Goal: Transaction & Acquisition: Purchase product/service

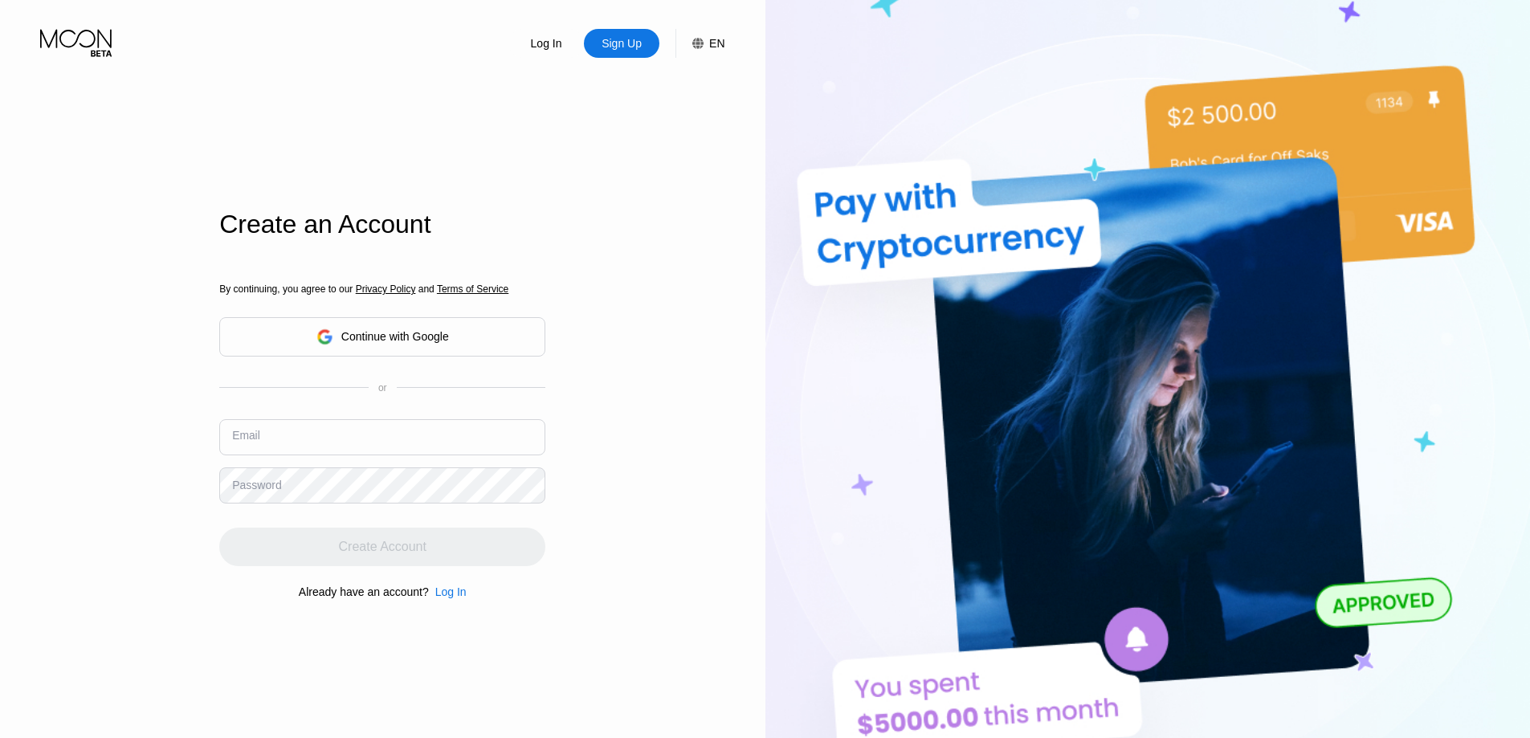
click at [383, 444] on input "text" at bounding box center [382, 437] width 326 height 36
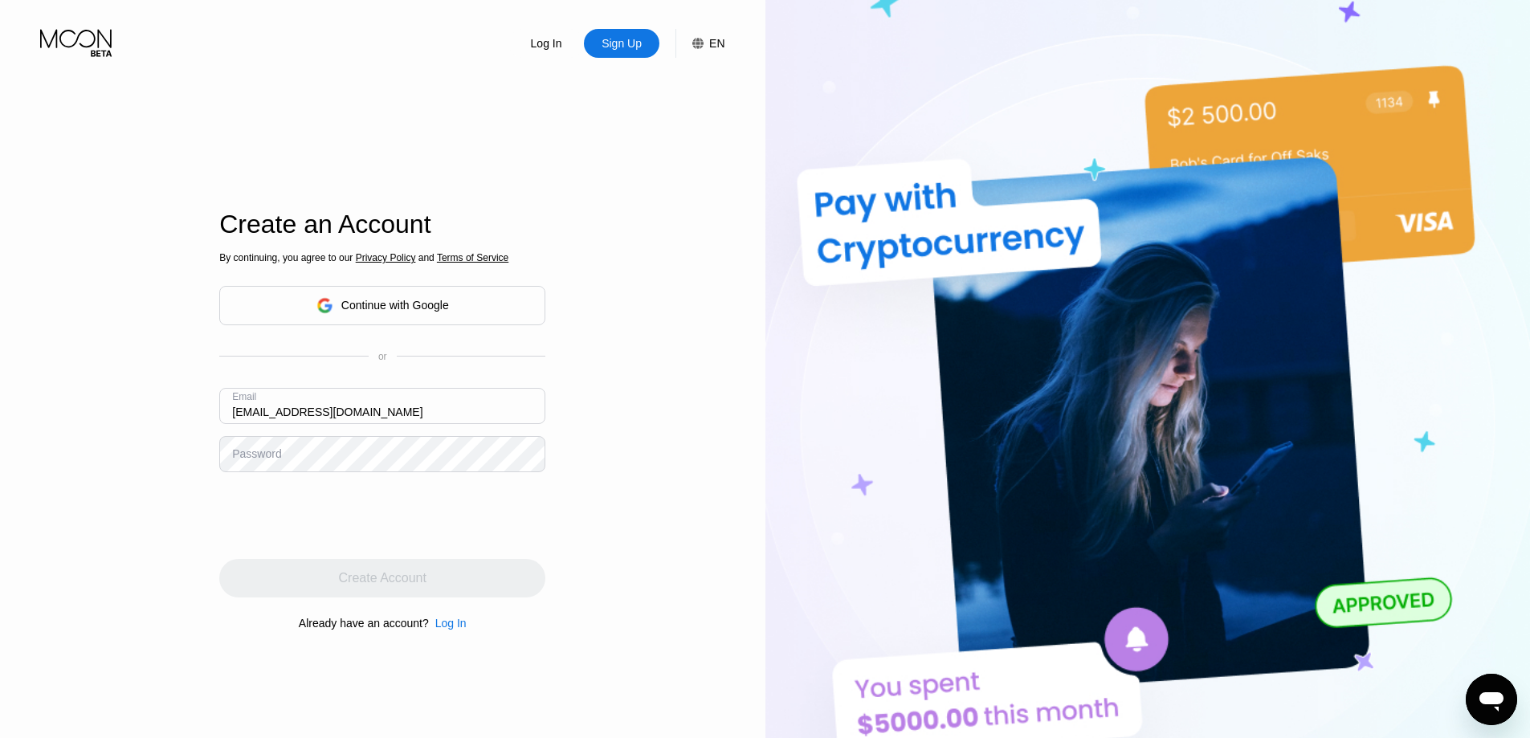
type input "[EMAIL_ADDRESS][DOMAIN_NAME]"
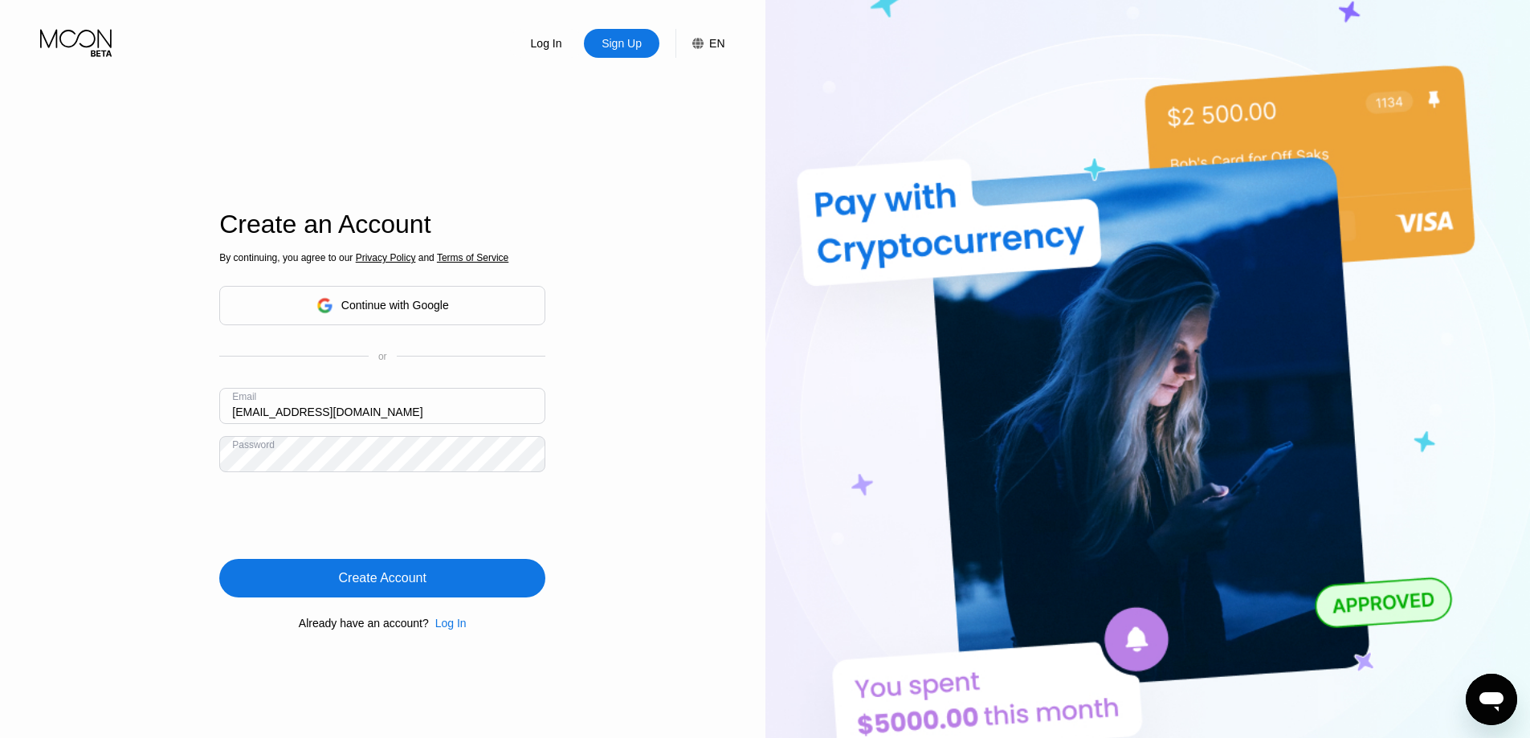
click at [435, 570] on div "Create Account" at bounding box center [382, 578] width 326 height 39
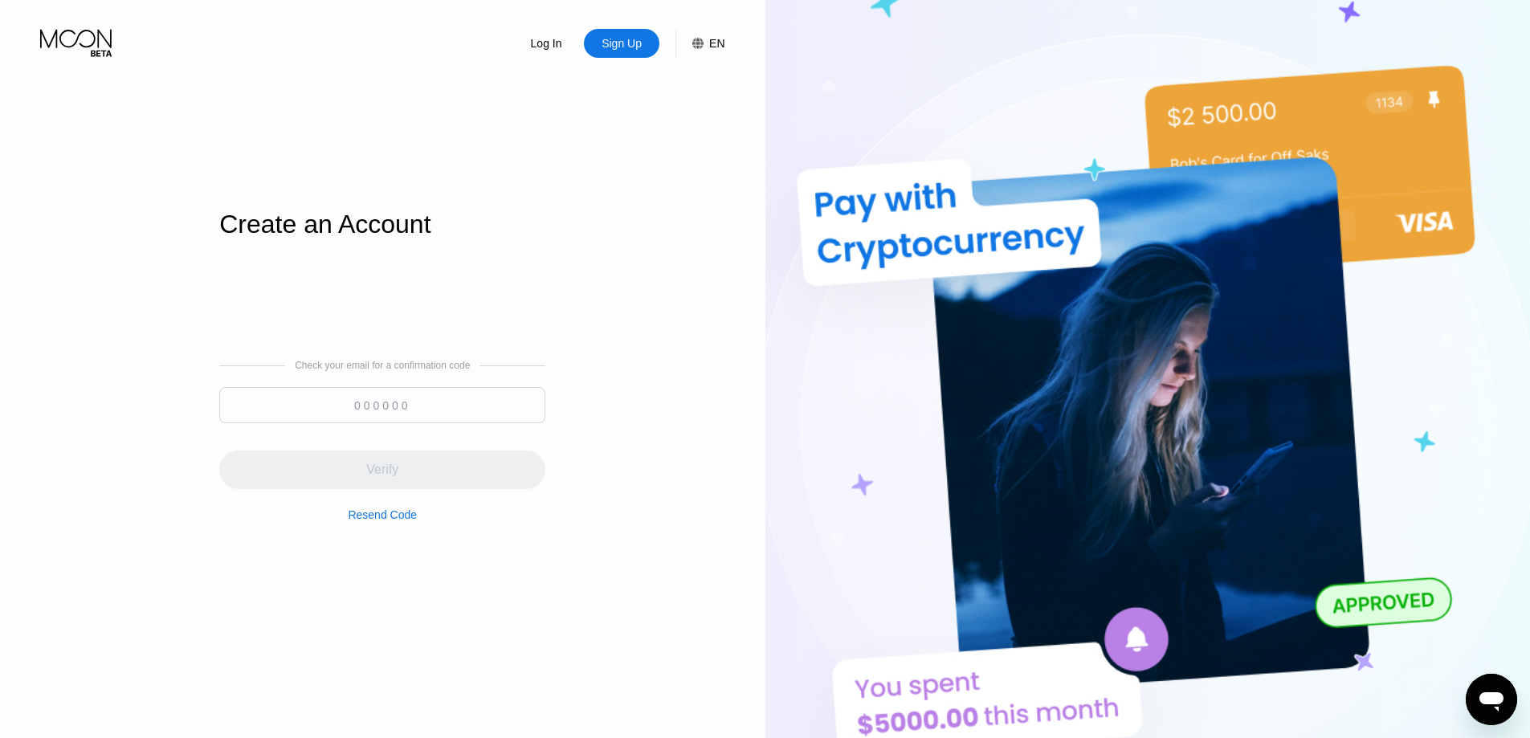
click at [386, 386] on div "Check your email for a confirmation code Verify Resend Code" at bounding box center [382, 440] width 326 height 161
click at [390, 404] on input at bounding box center [382, 405] width 326 height 36
paste input "699554"
type input "699554"
click at [427, 467] on div "Verify" at bounding box center [382, 470] width 326 height 39
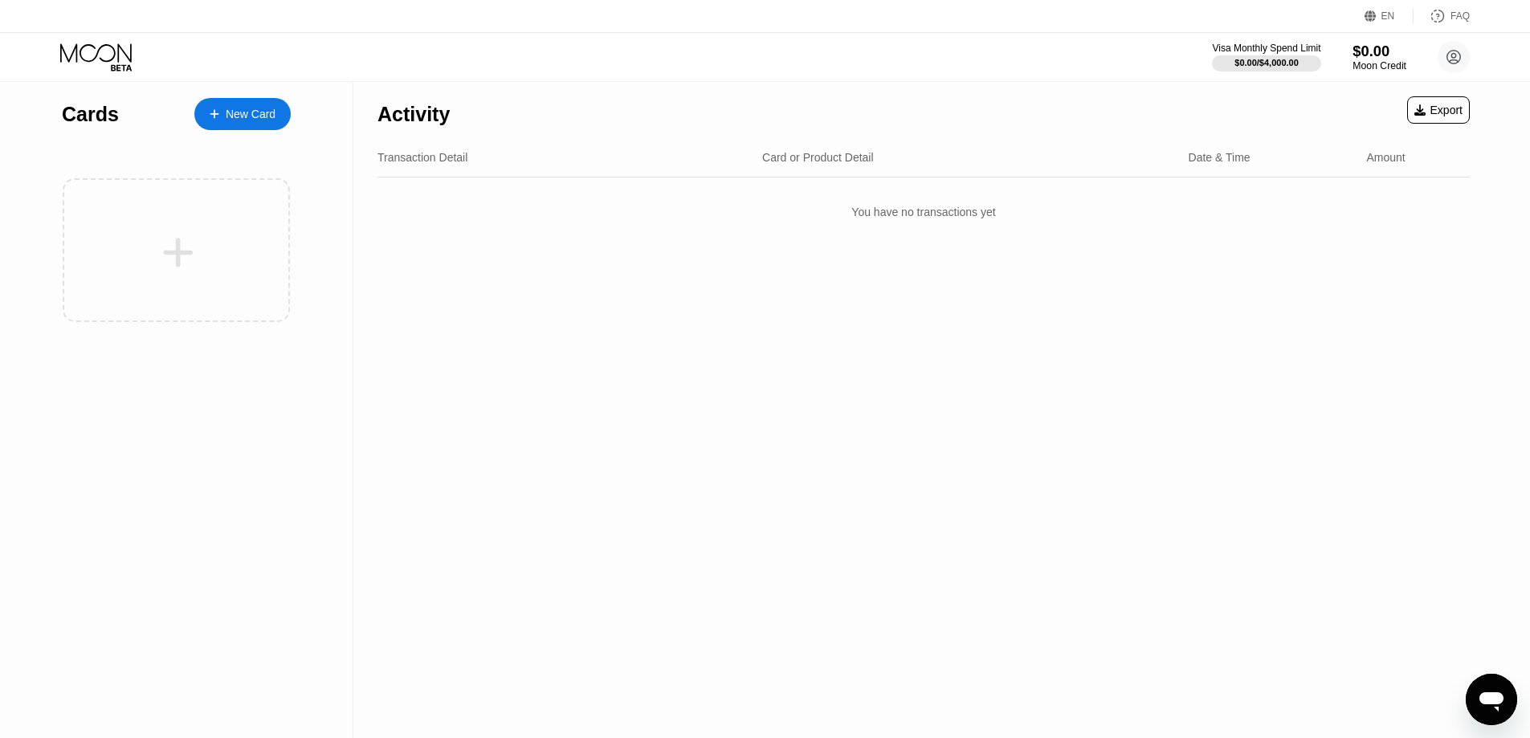
click at [1369, 55] on div "$0.00" at bounding box center [1380, 51] width 54 height 17
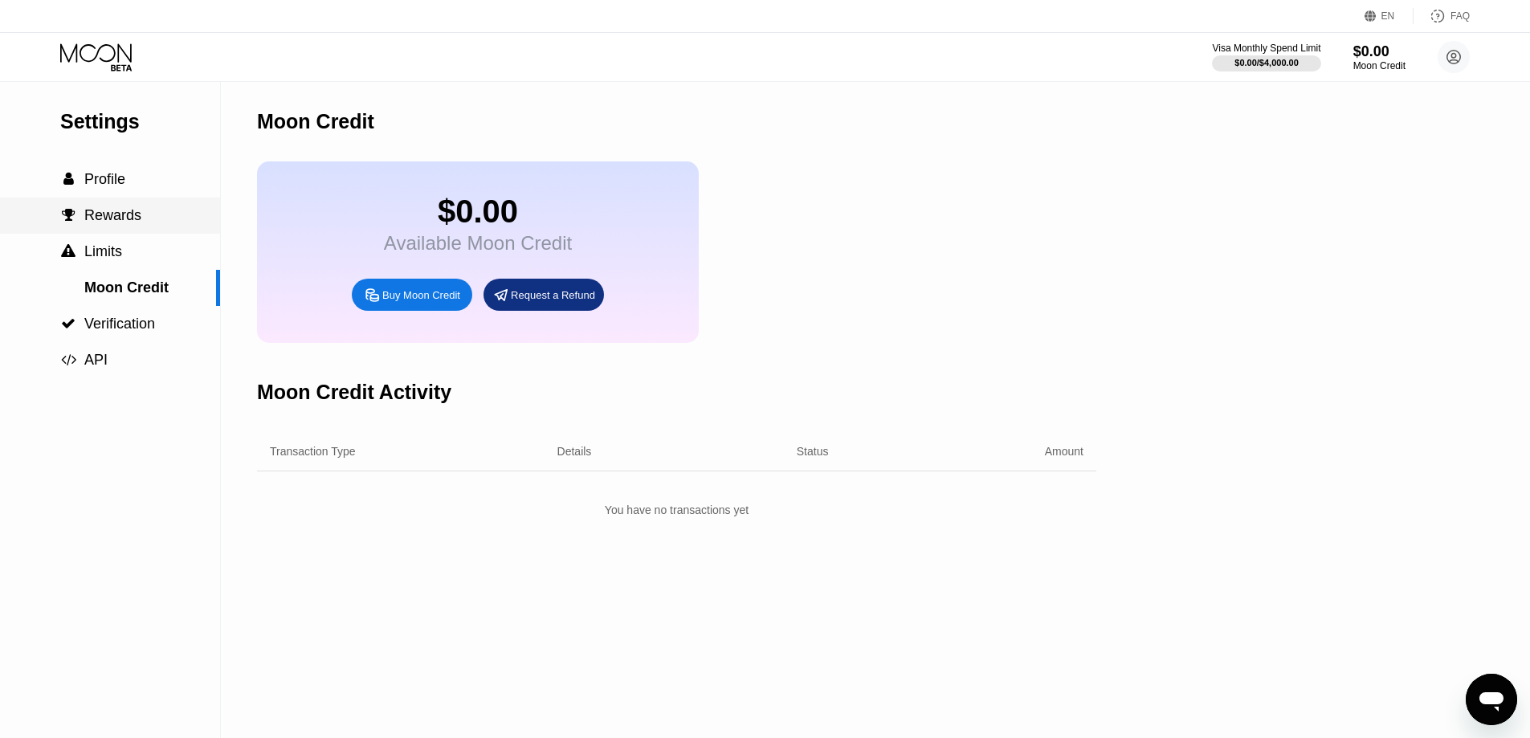
click at [151, 231] on div " Rewards" at bounding box center [110, 216] width 220 height 36
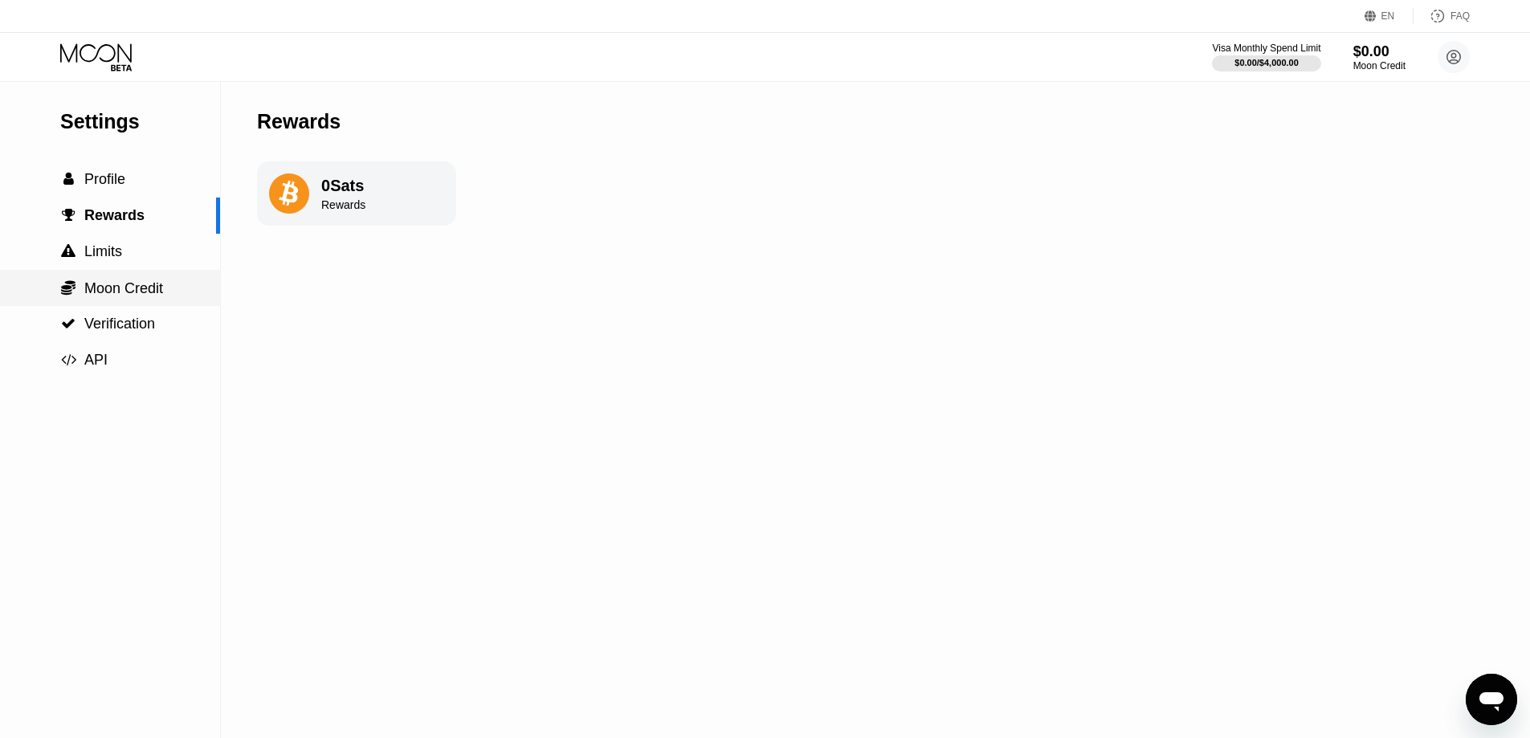
click at [161, 279] on div " Moon Credit" at bounding box center [110, 288] width 220 height 36
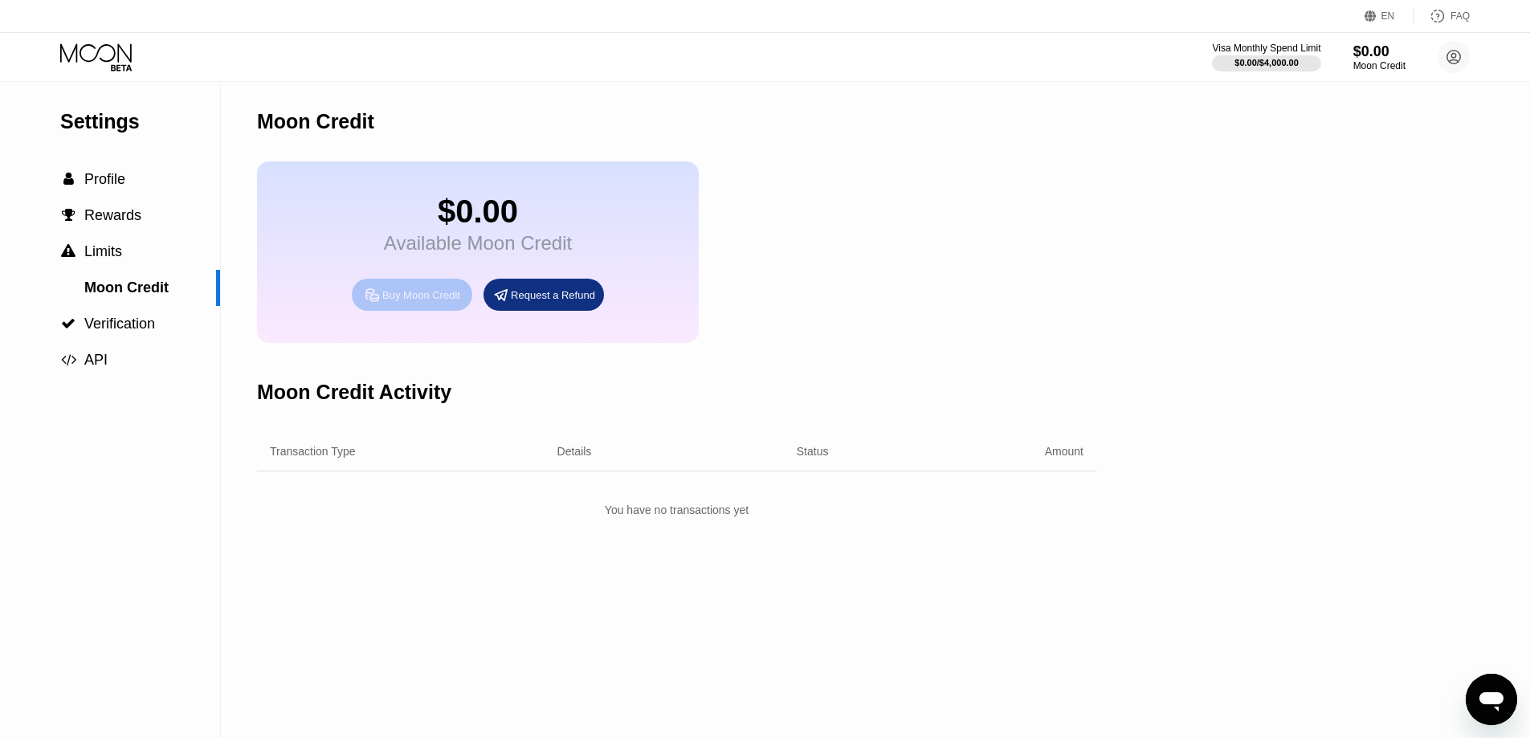
click at [447, 296] on div "Buy Moon Credit" at bounding box center [412, 295] width 121 height 32
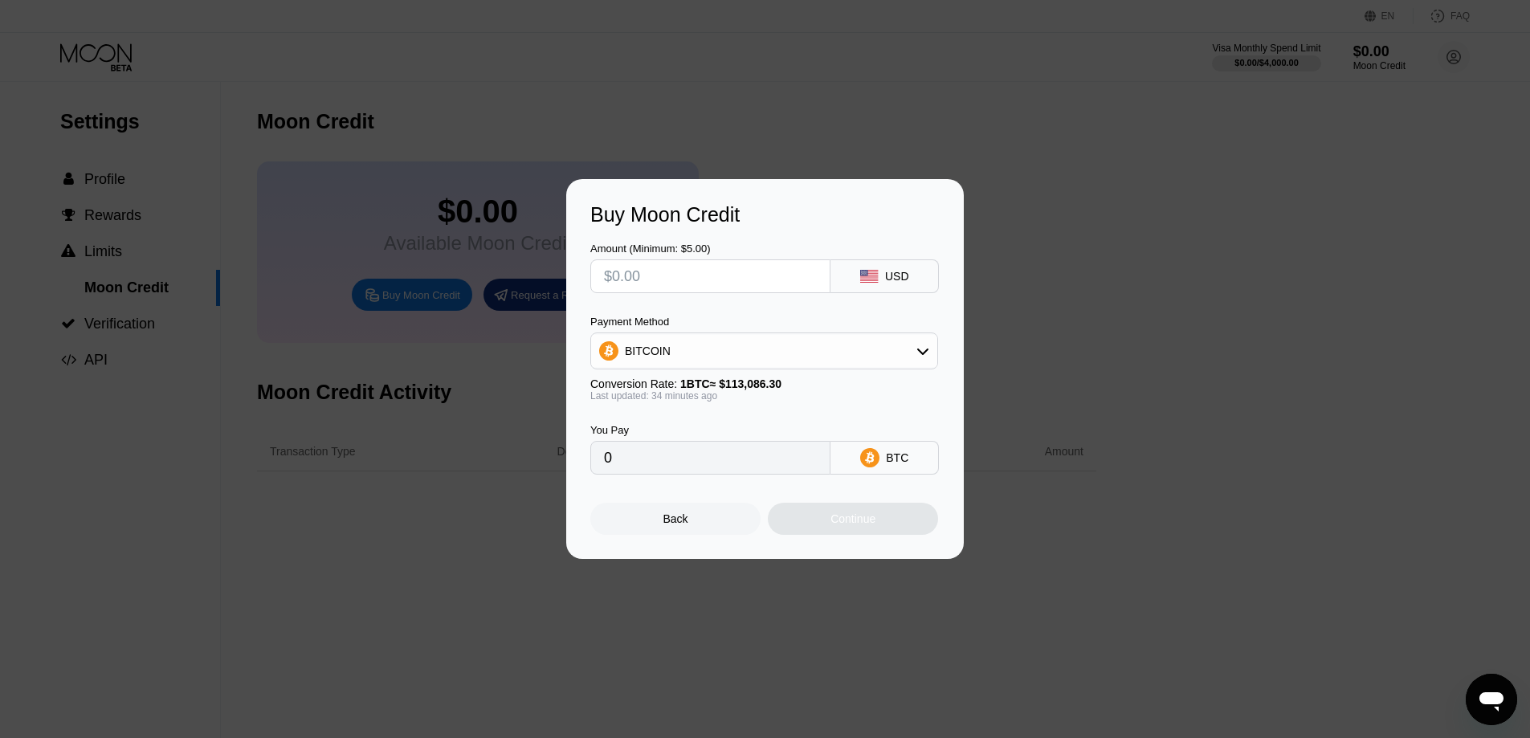
click at [738, 271] on input "text" at bounding box center [710, 276] width 213 height 32
type input "$9"
type input "0.00007983"
type input "$96"
type input "0.00085150"
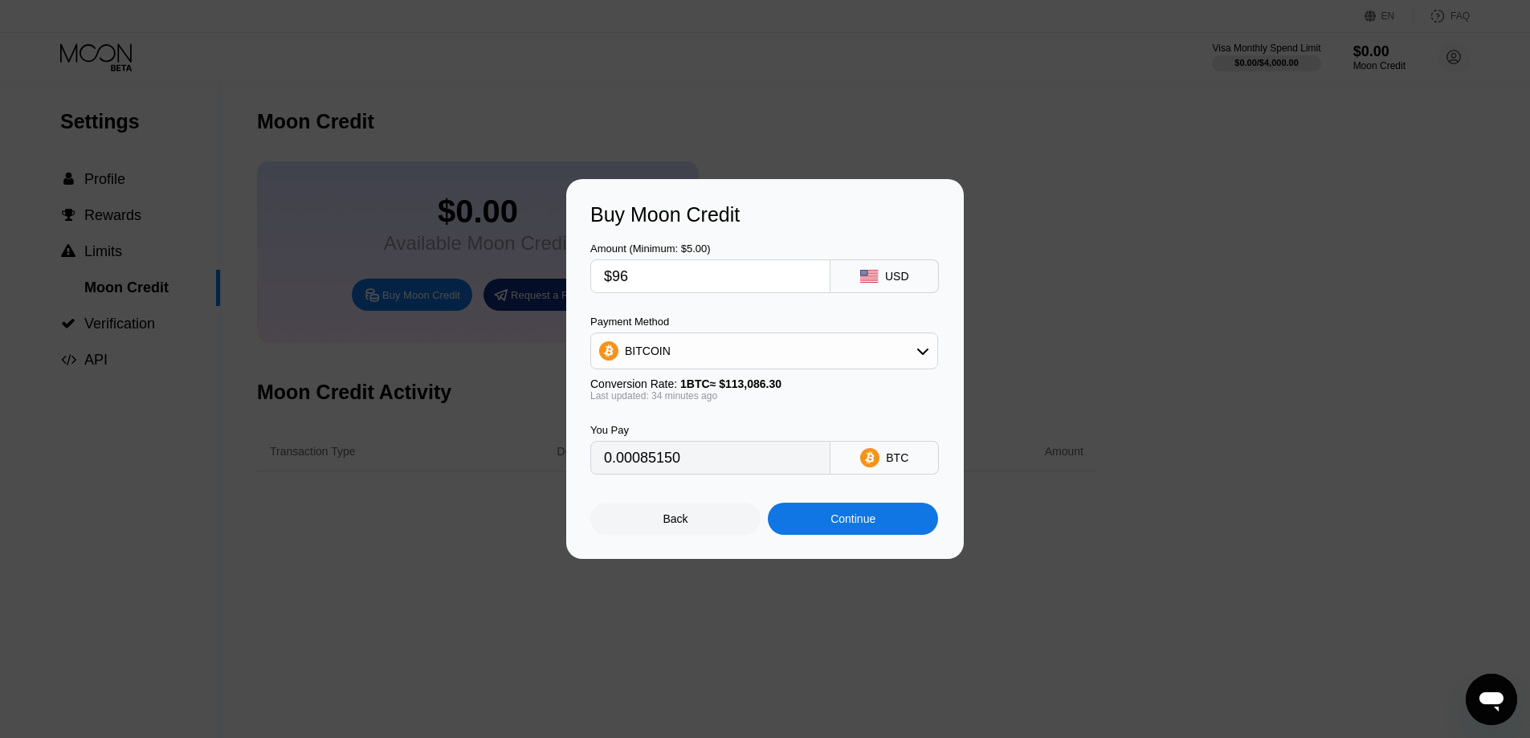
type input "$96"
click at [843, 525] on div "Continue" at bounding box center [853, 519] width 45 height 13
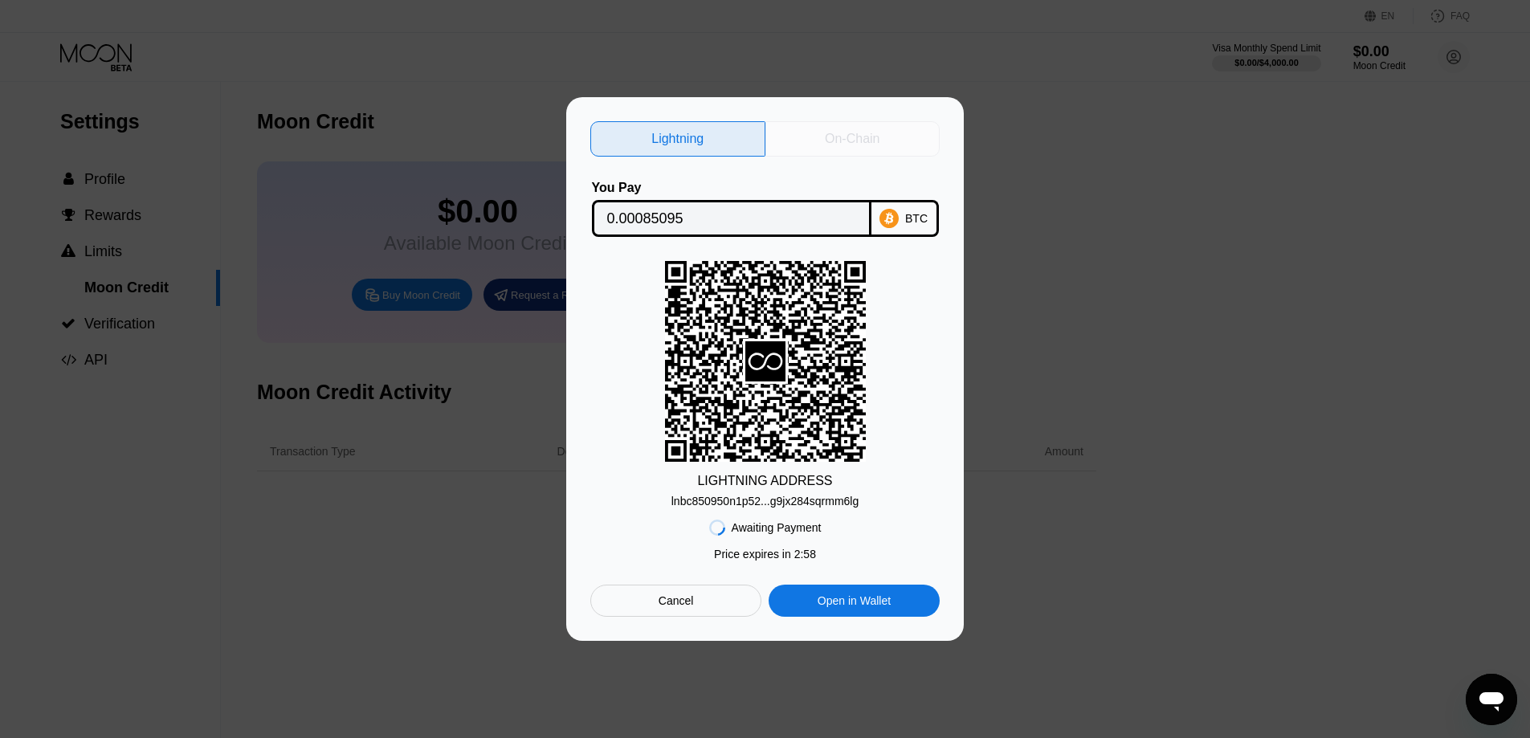
click at [844, 133] on div "On-Chain" at bounding box center [852, 139] width 55 height 16
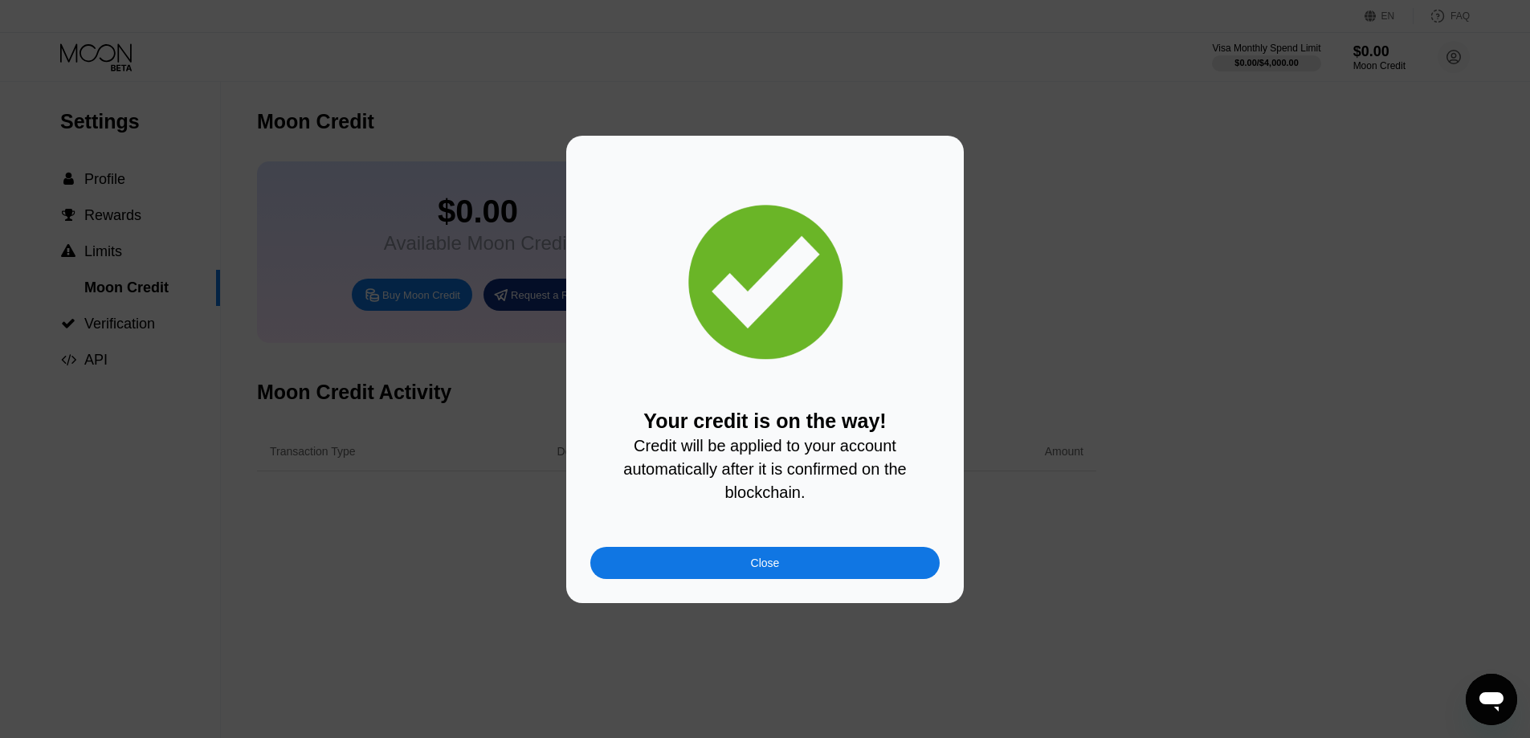
click at [885, 562] on div "Close" at bounding box center [764, 563] width 349 height 32
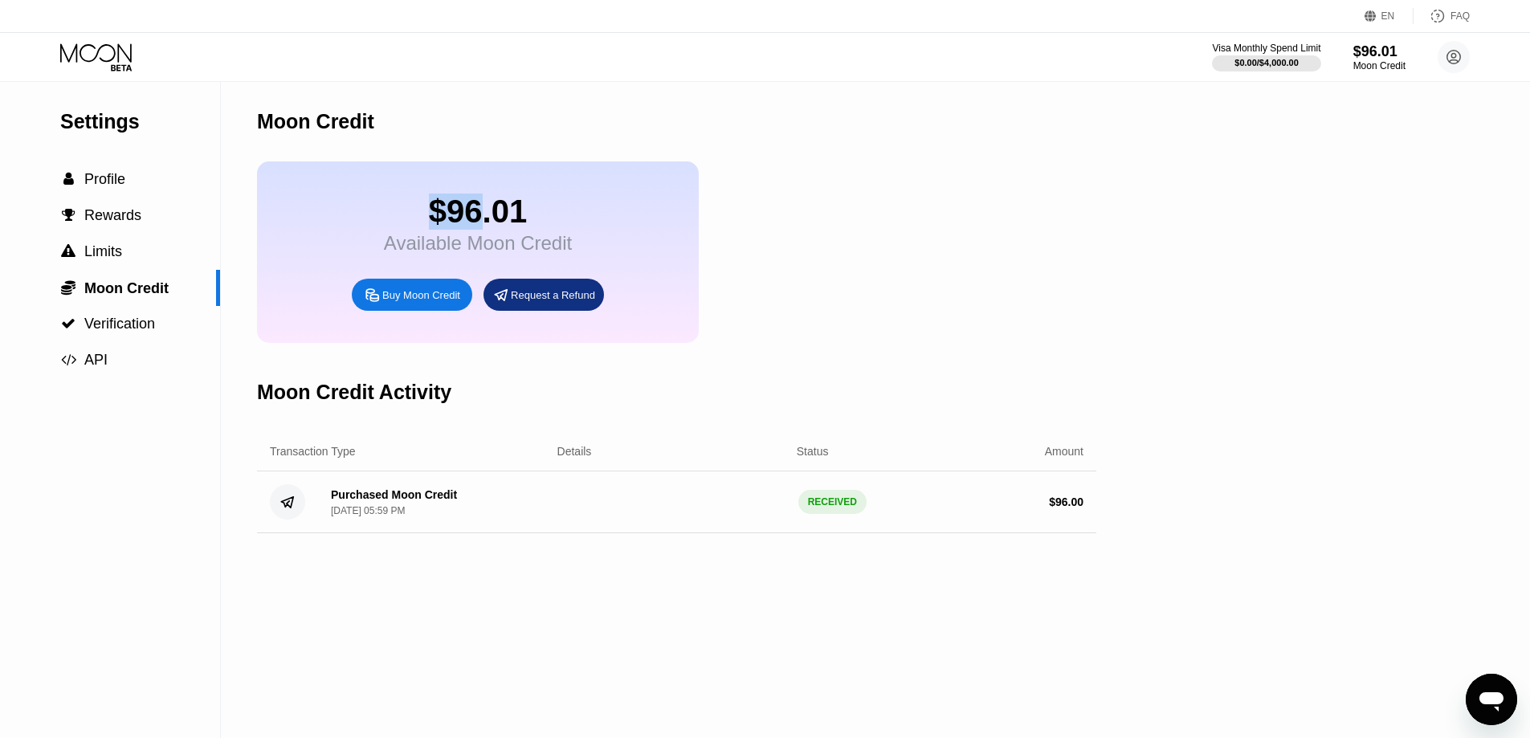
drag, startPoint x: 435, startPoint y: 219, endPoint x: 491, endPoint y: 215, distance: 56.4
click at [488, 215] on div "$96.01" at bounding box center [478, 212] width 188 height 36
click at [499, 206] on div "$96.01" at bounding box center [478, 212] width 188 height 36
click at [128, 181] on div " Profile" at bounding box center [110, 179] width 220 height 17
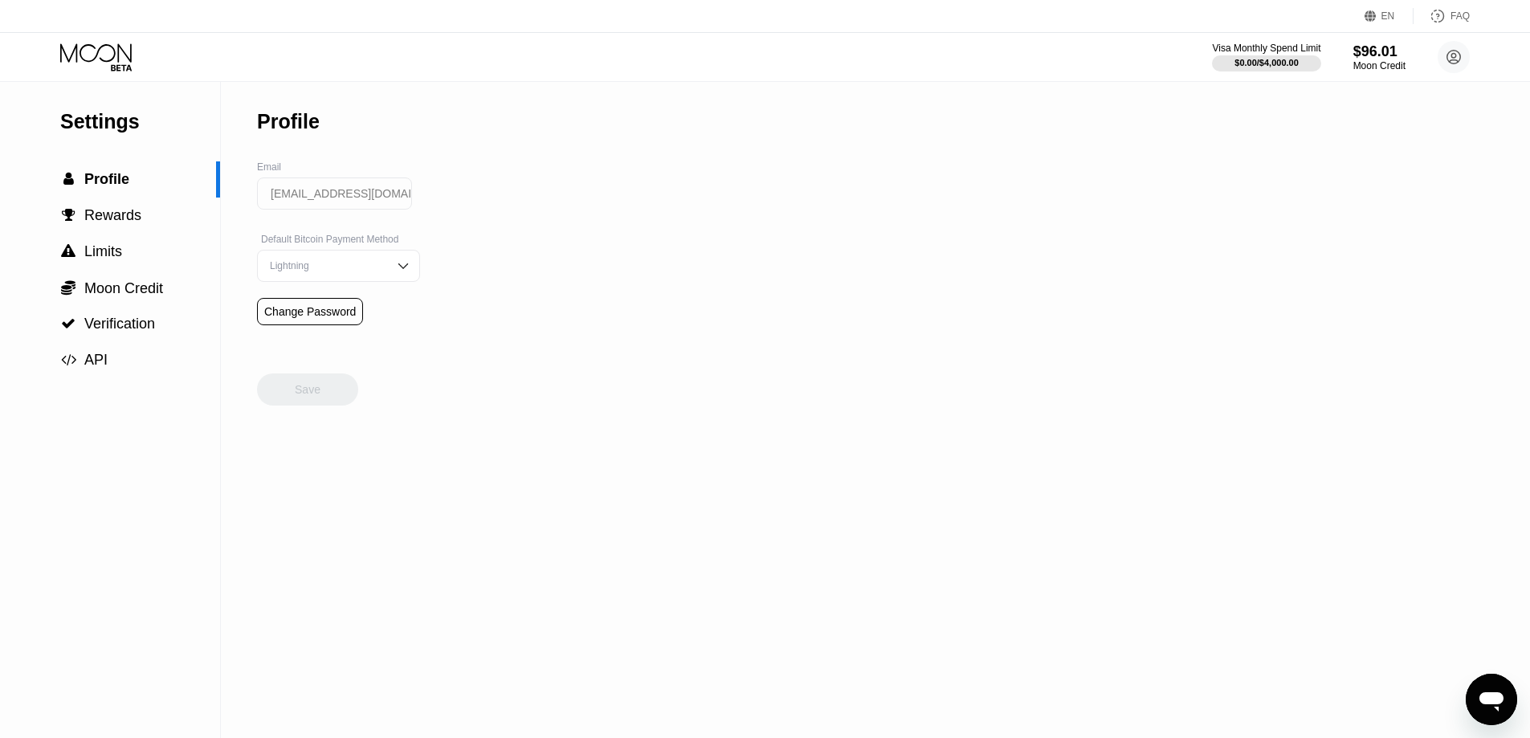
click at [123, 63] on icon at bounding box center [97, 57] width 75 height 28
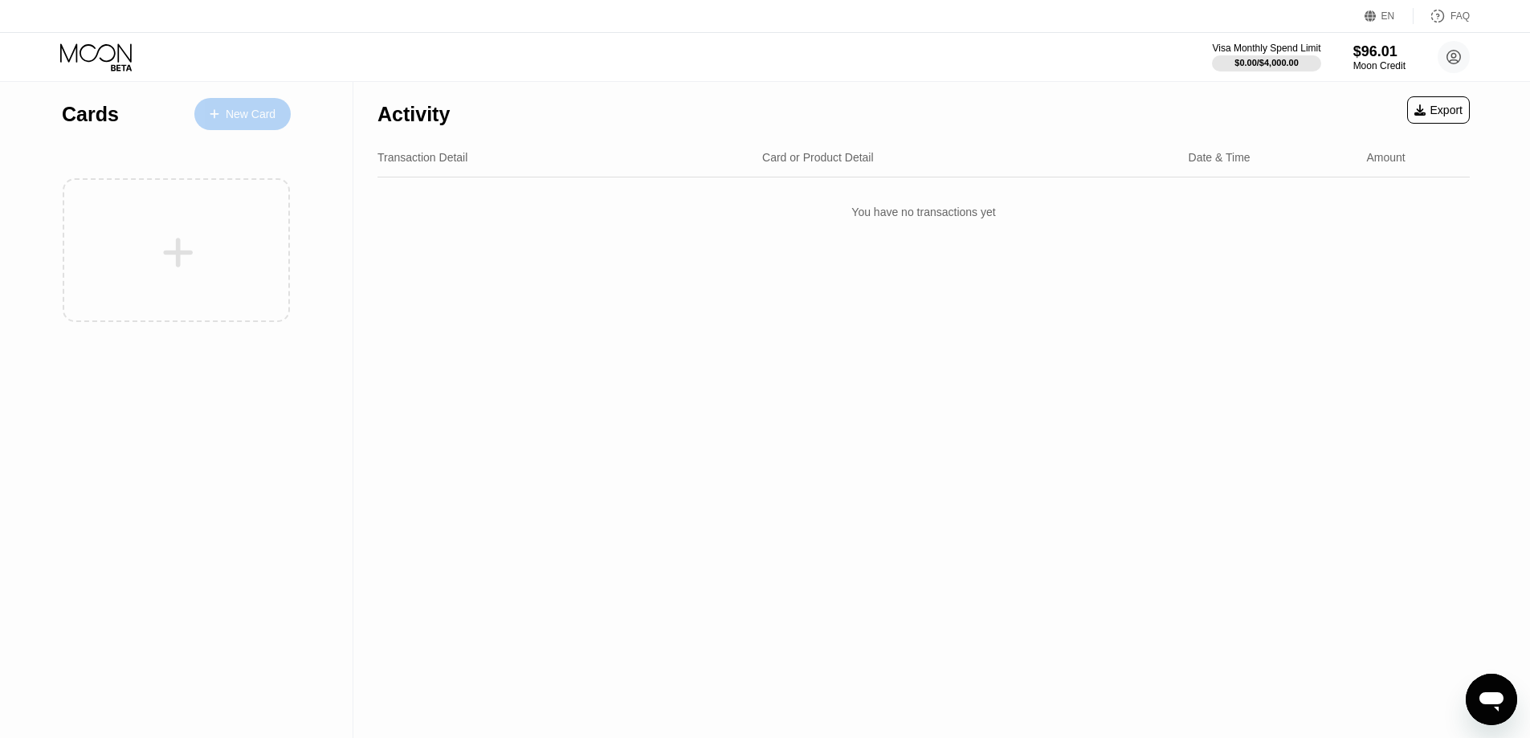
click at [280, 118] on div "New Card" at bounding box center [242, 114] width 96 height 32
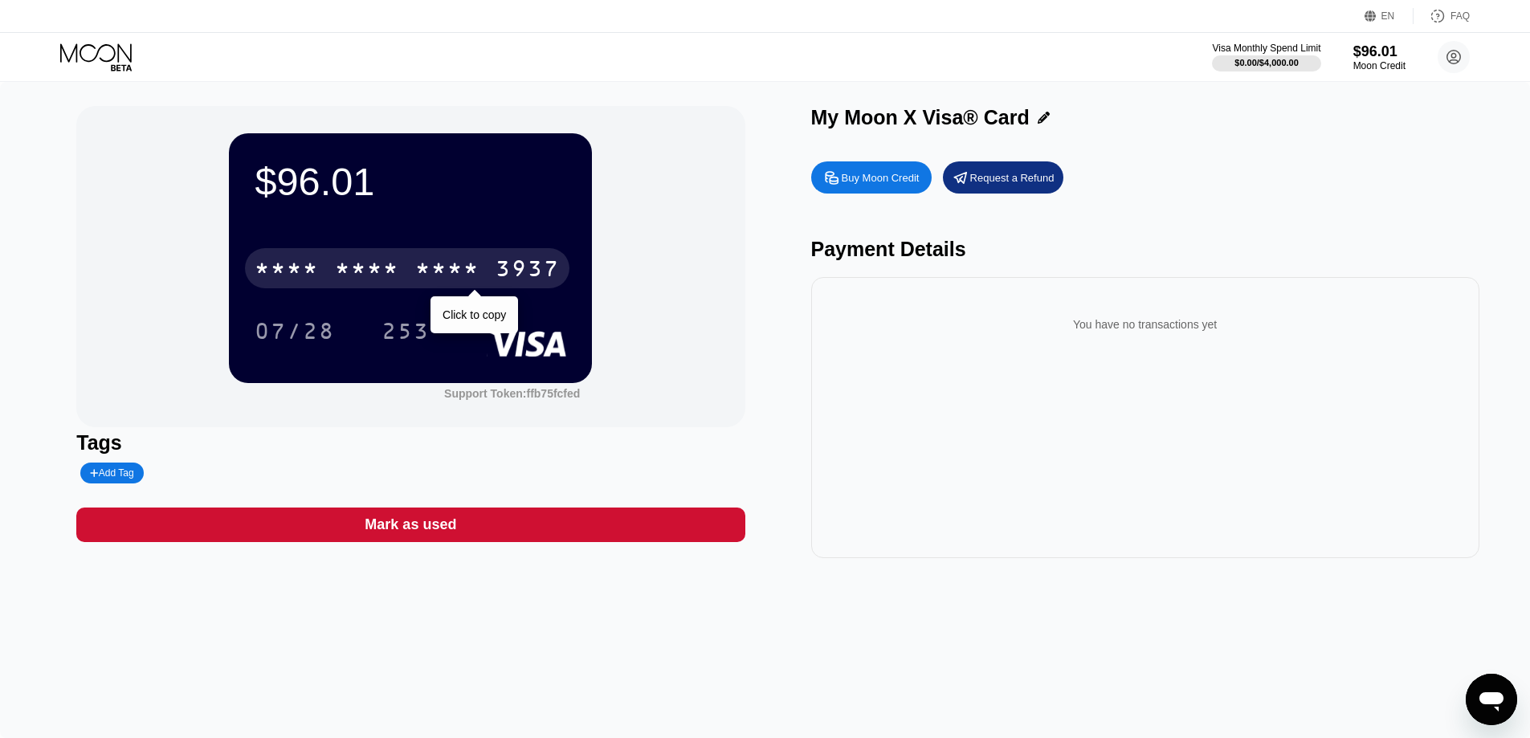
click at [404, 268] on div "* * * * * * * * * * * * 3937" at bounding box center [407, 268] width 325 height 40
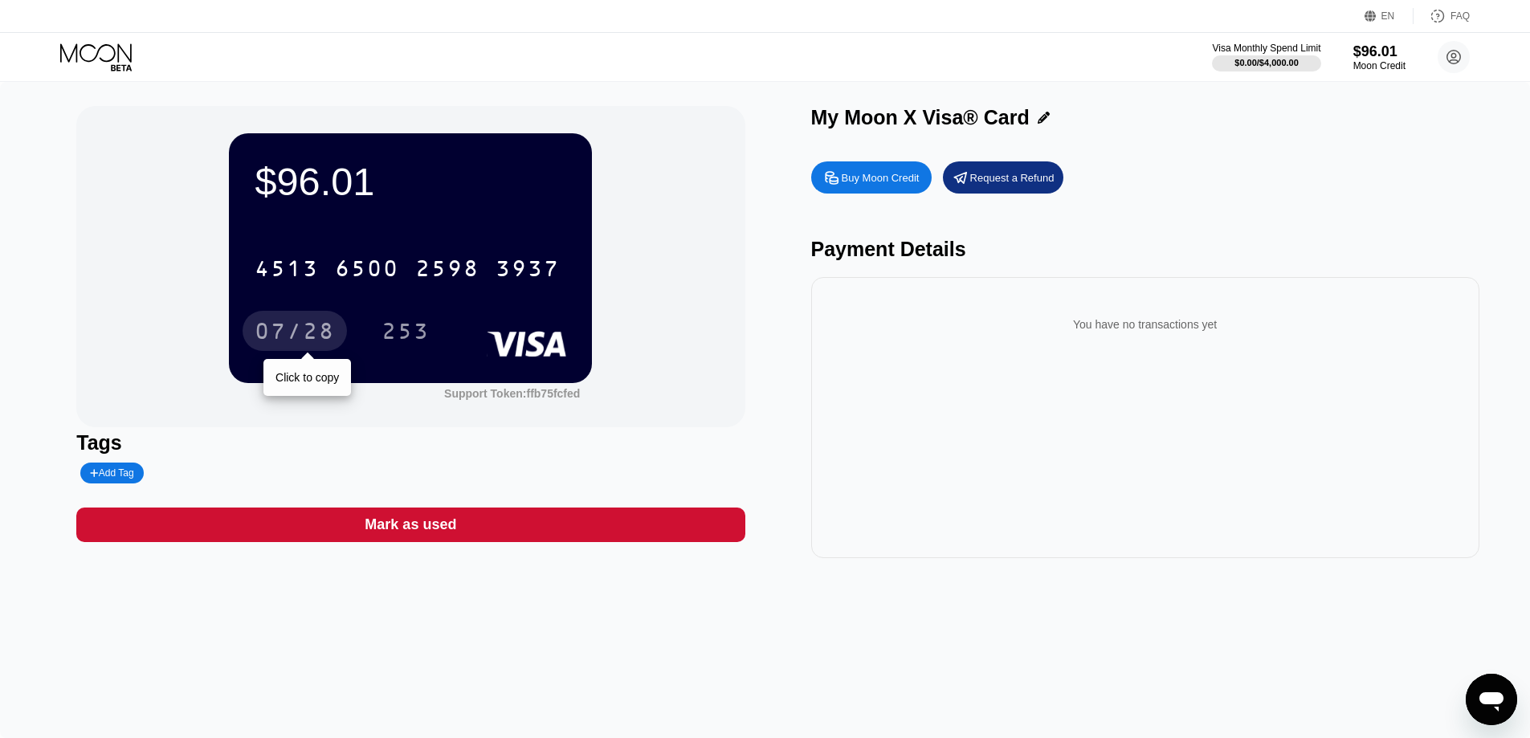
click at [314, 325] on div "07/28" at bounding box center [295, 334] width 80 height 26
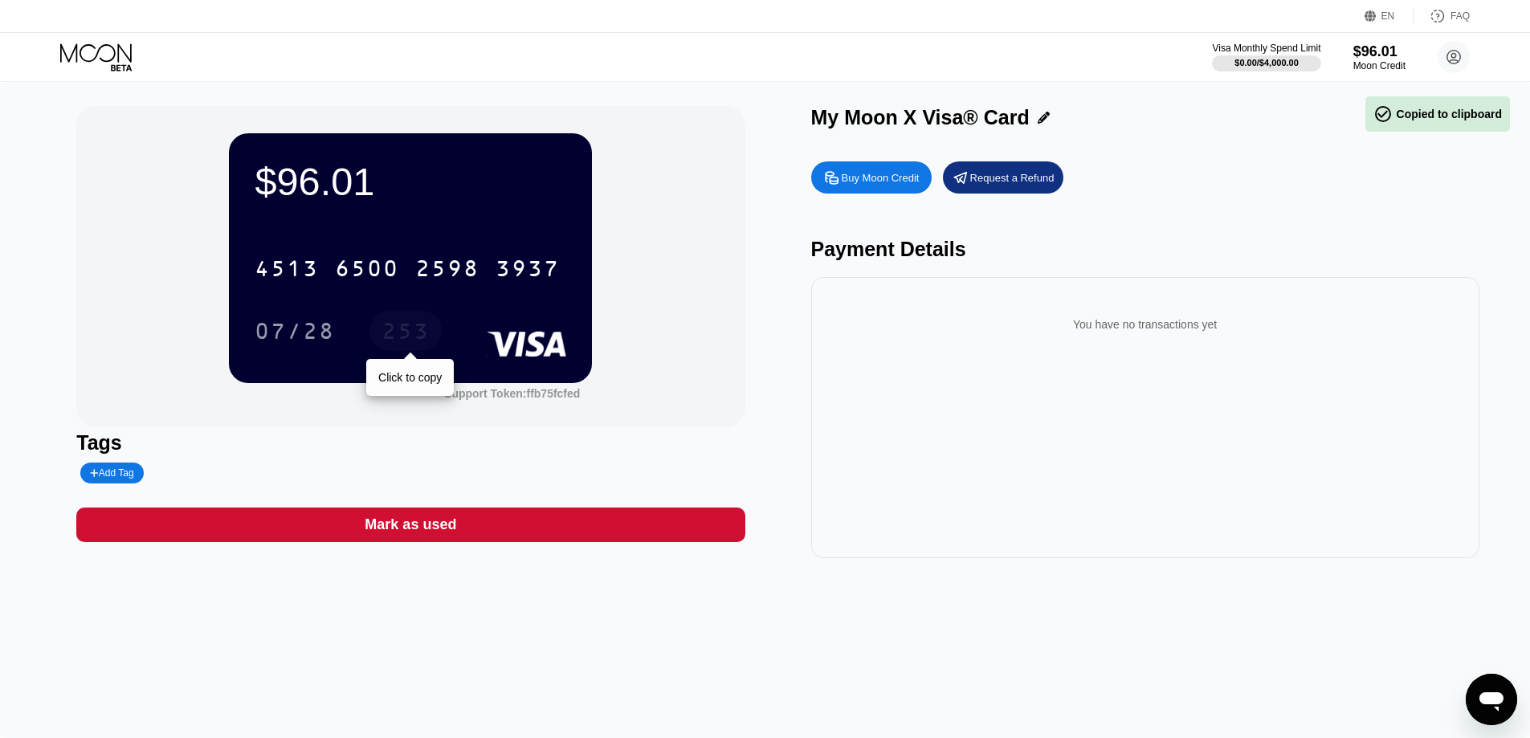
click at [402, 341] on div "253" at bounding box center [406, 334] width 48 height 26
